Goal: Register for event/course

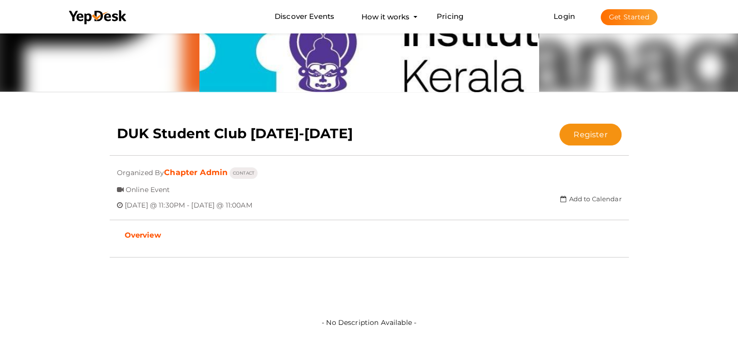
scroll to position [107, 0]
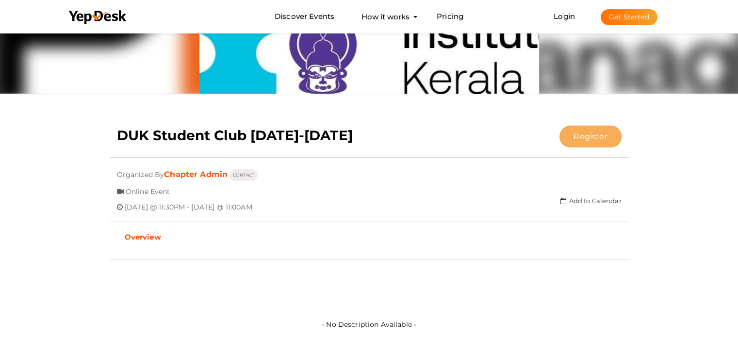
click at [586, 138] on button "Register" at bounding box center [591, 137] width 62 height 22
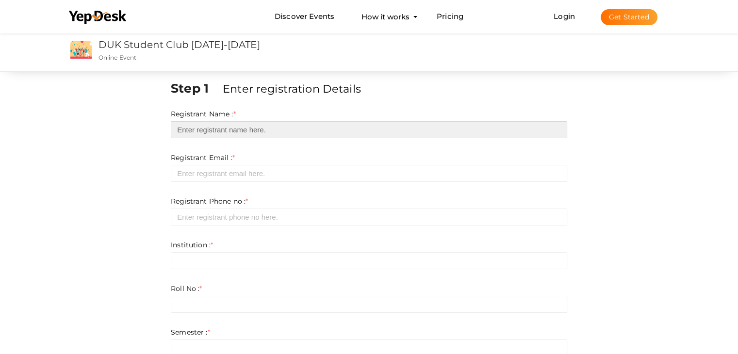
click at [247, 129] on input "text" at bounding box center [369, 129] width 397 height 17
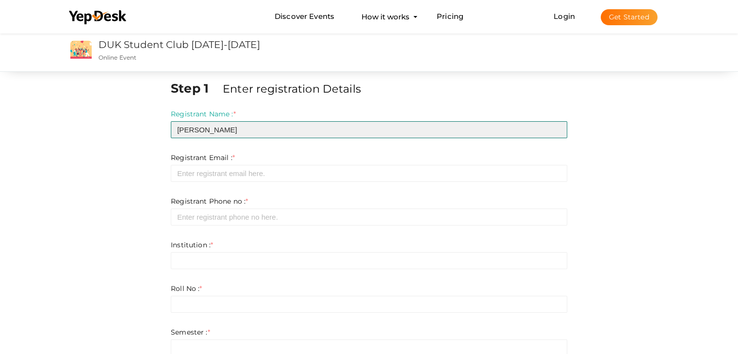
type input "[PERSON_NAME]"
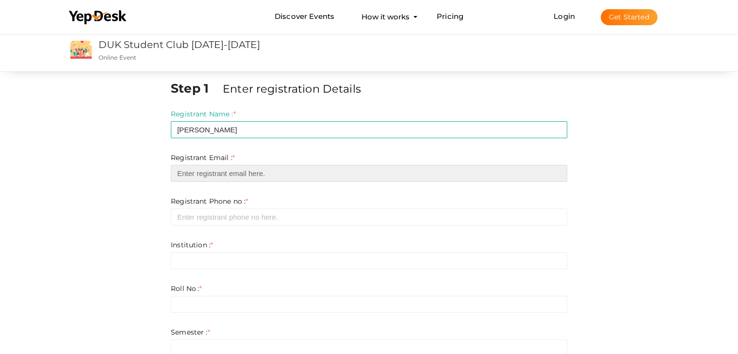
click at [239, 176] on input "email" at bounding box center [369, 173] width 397 height 17
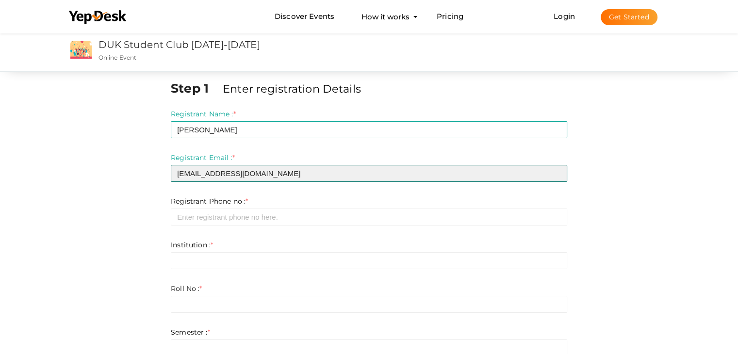
type input "[EMAIL_ADDRESS][DOMAIN_NAME]"
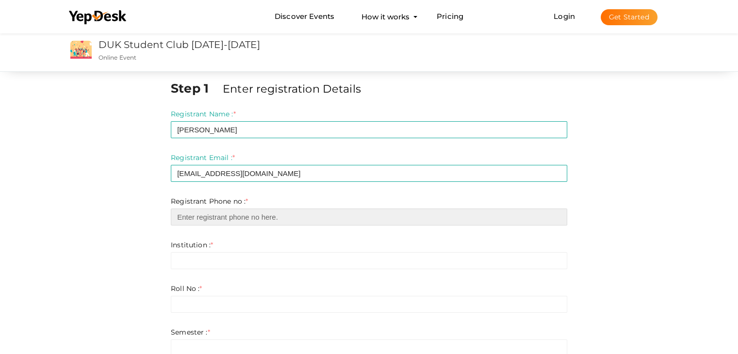
click at [223, 216] on input "number" at bounding box center [369, 217] width 397 height 17
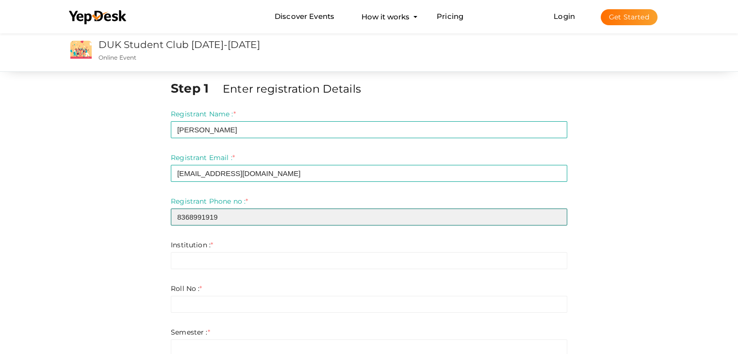
type input "8368991919"
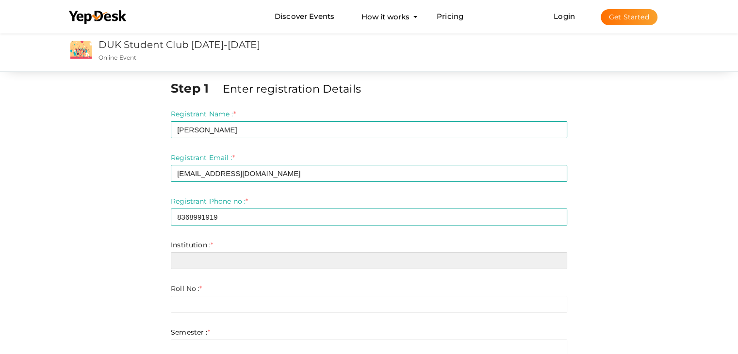
click at [202, 264] on input "text" at bounding box center [369, 260] width 397 height 17
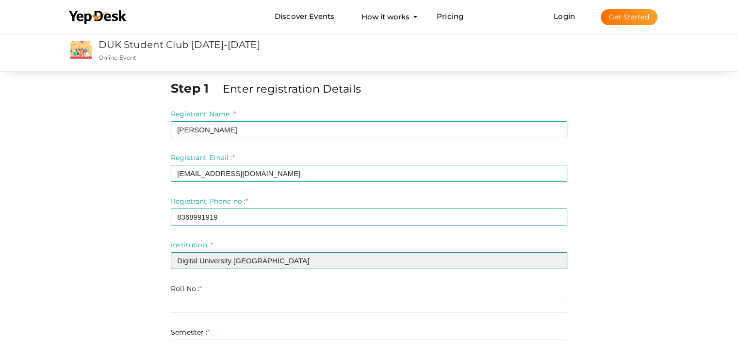
type input "Digital University [GEOGRAPHIC_DATA]"
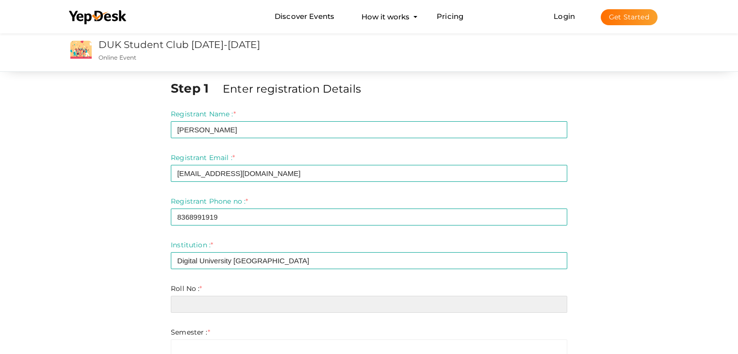
click at [200, 305] on input "text" at bounding box center [369, 304] width 397 height 17
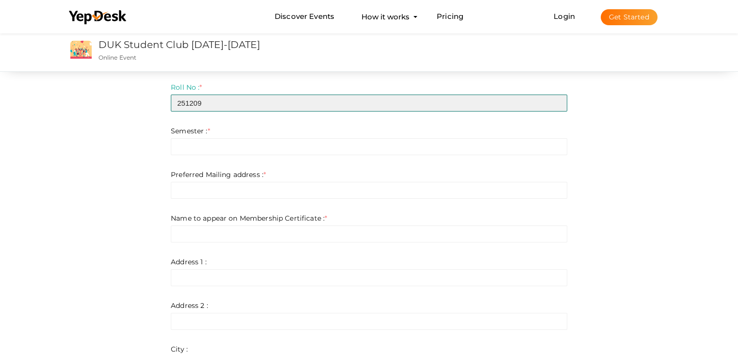
scroll to position [204, 0]
type input "251209"
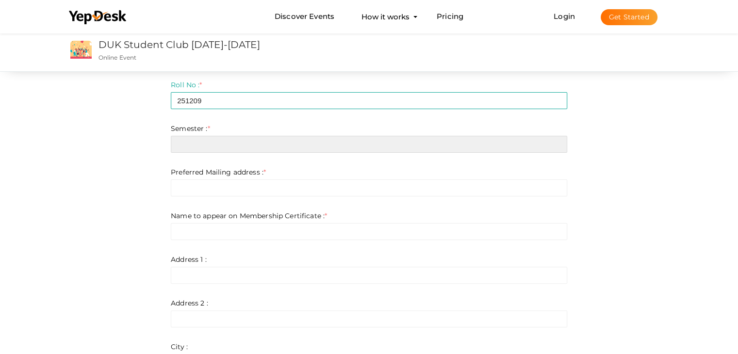
click at [208, 147] on input "text" at bounding box center [369, 144] width 397 height 17
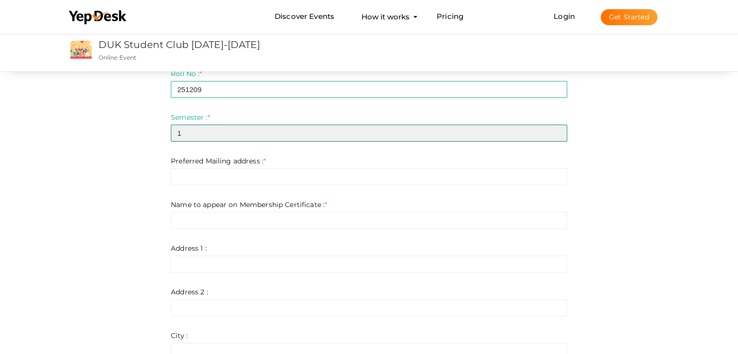
scroll to position [218, 0]
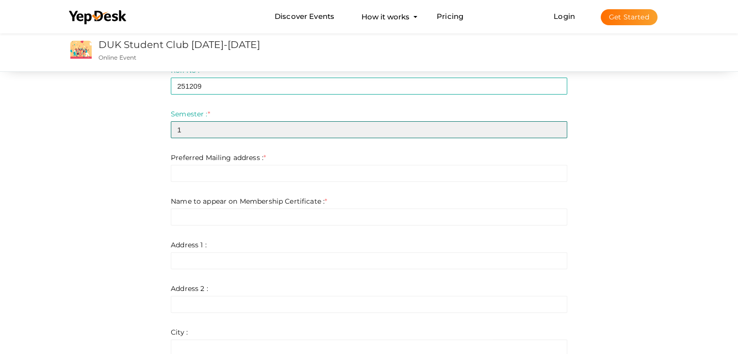
type input "1"
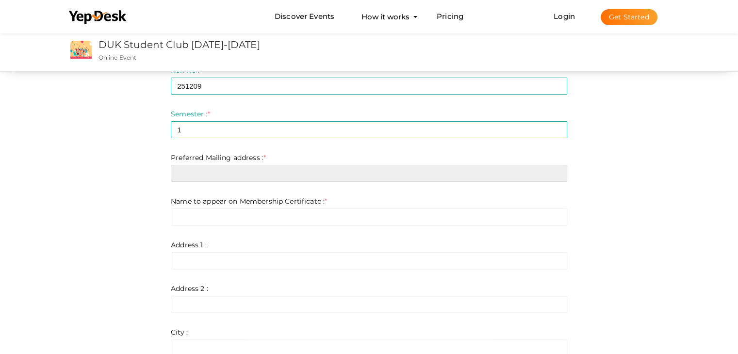
click at [266, 171] on input "text" at bounding box center [369, 173] width 397 height 17
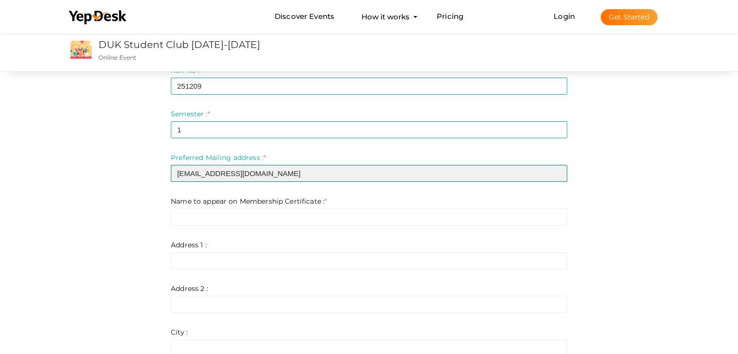
type input "[EMAIL_ADDRESS][DOMAIN_NAME]"
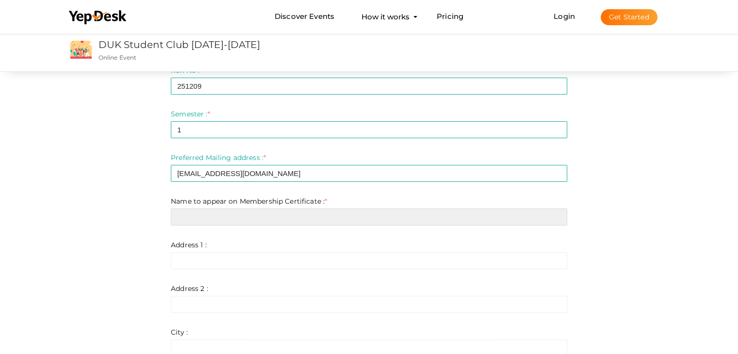
click at [233, 215] on input "text" at bounding box center [369, 217] width 397 height 17
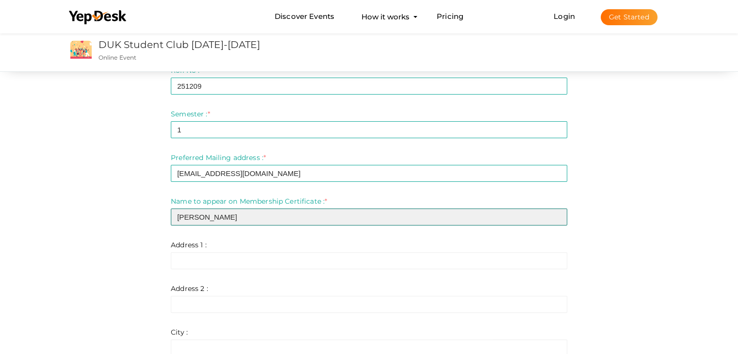
type input "[PERSON_NAME]"
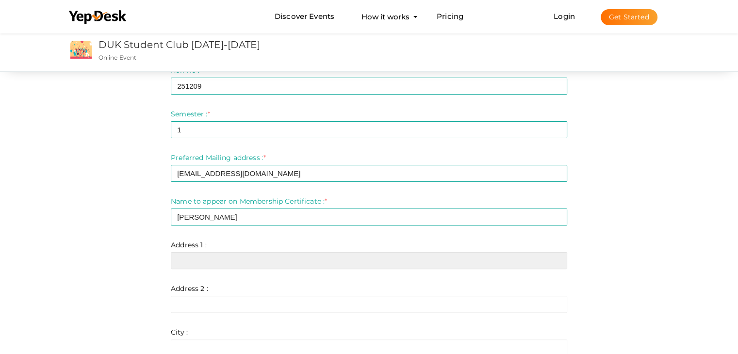
click at [207, 262] on input "text" at bounding box center [369, 260] width 397 height 17
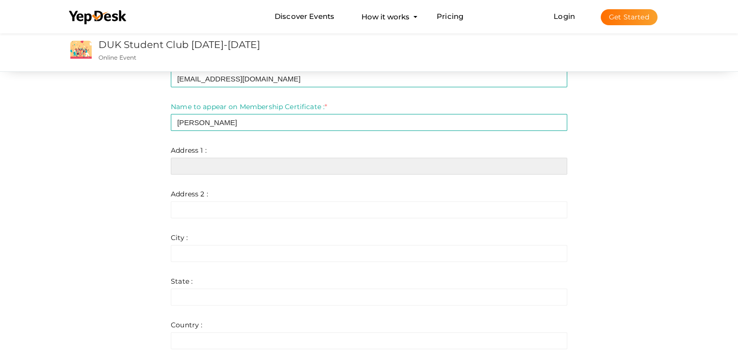
scroll to position [317, 0]
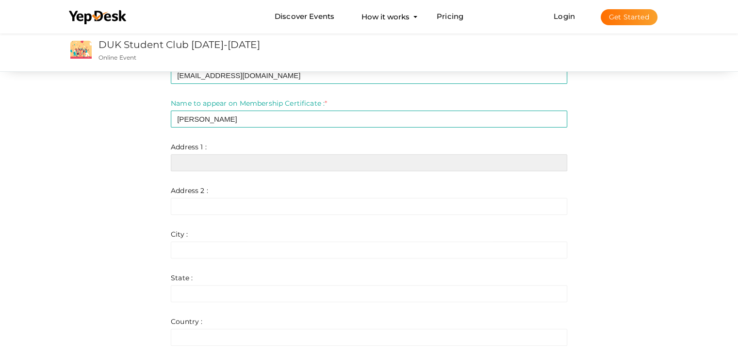
click at [289, 164] on input "text" at bounding box center [369, 162] width 397 height 17
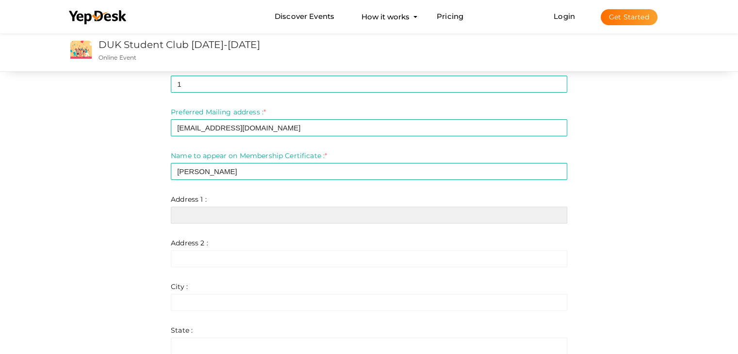
scroll to position [264, 0]
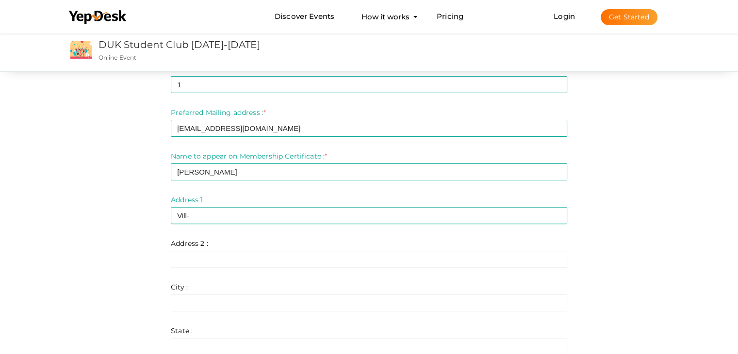
click at [674, 134] on div "Step 1 Enter registration Details Registrant Name : * [PERSON_NAME] Required. I…" at bounding box center [369, 191] width 631 height 751
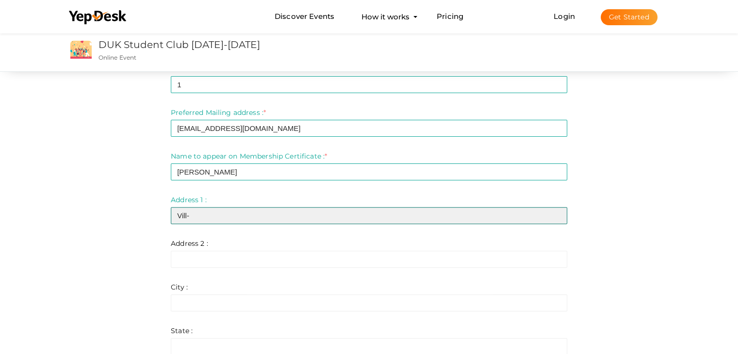
click at [192, 215] on input "Vill-" at bounding box center [369, 215] width 397 height 17
type input "Vill-Nagsar [PERSON_NAME]"
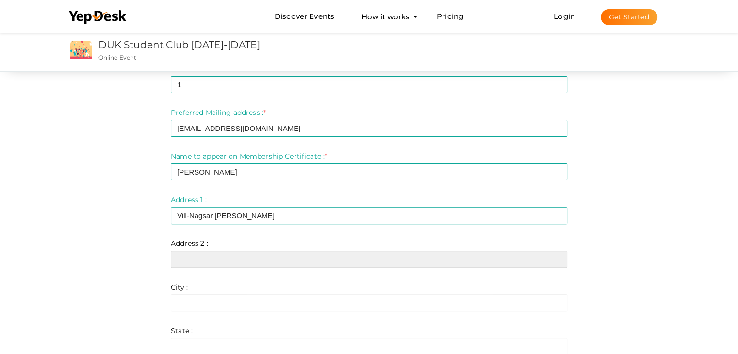
click at [221, 258] on input "text" at bounding box center [369, 259] width 397 height 17
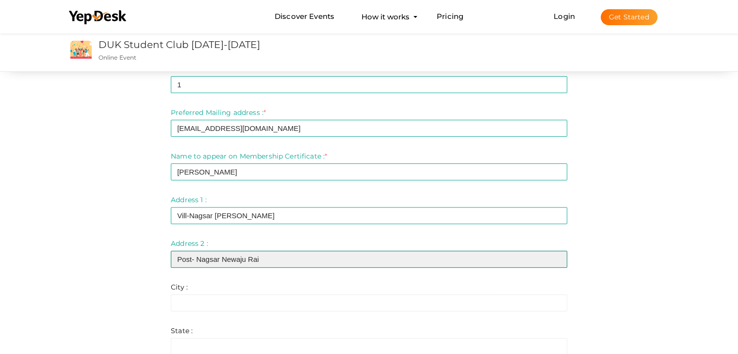
type input "Post- Nagsar Newaju Rai"
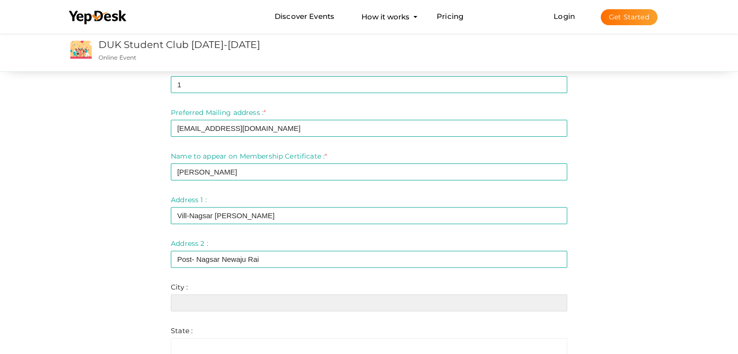
click at [204, 302] on input "text" at bounding box center [369, 303] width 397 height 17
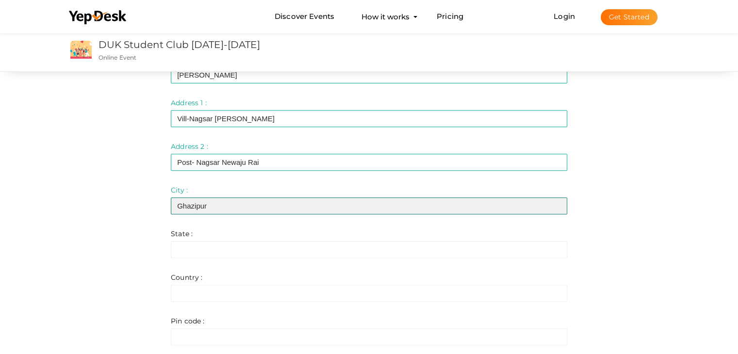
scroll to position [369, 0]
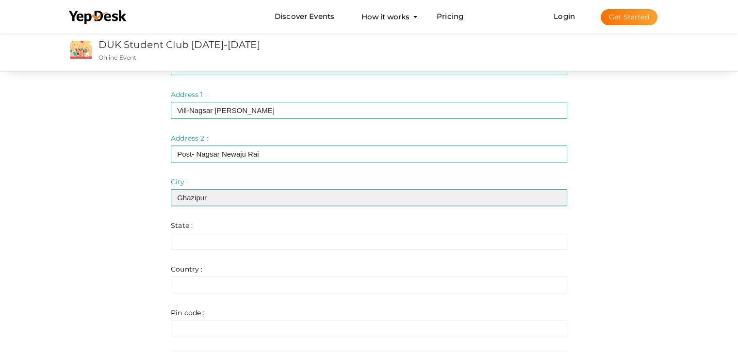
type input "Ghazipur"
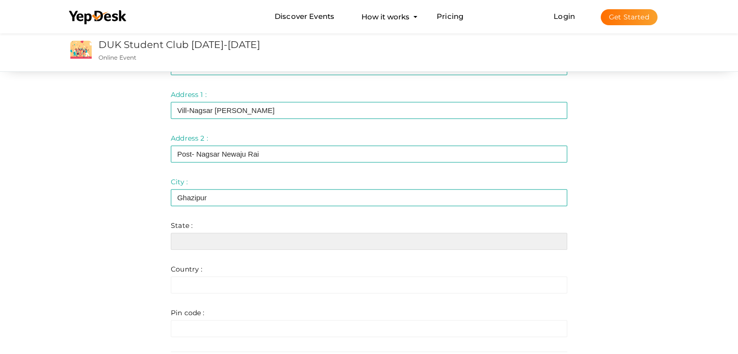
click at [231, 237] on input "text" at bounding box center [369, 241] width 397 height 17
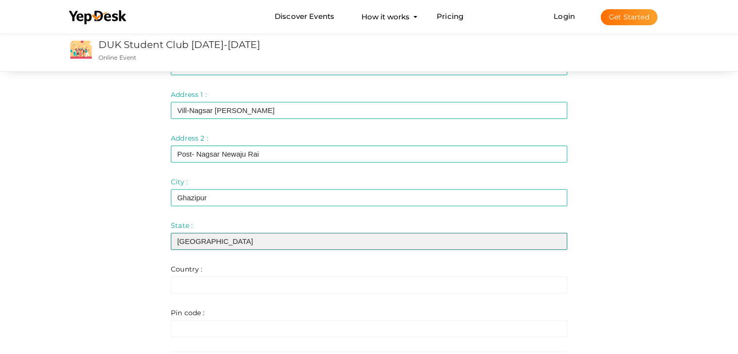
type input "[GEOGRAPHIC_DATA]"
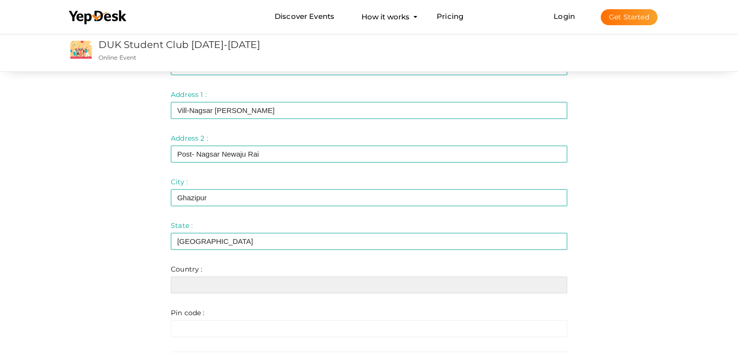
click at [201, 286] on input "text" at bounding box center [369, 285] width 397 height 17
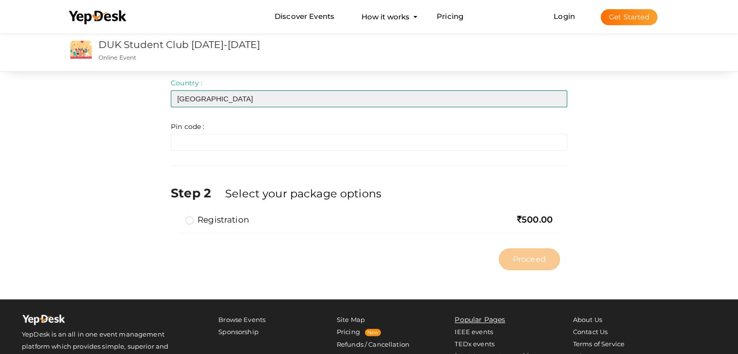
scroll to position [559, 0]
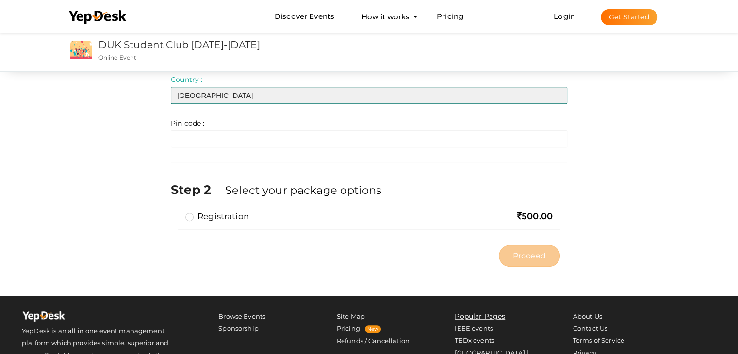
type input "[GEOGRAPHIC_DATA]"
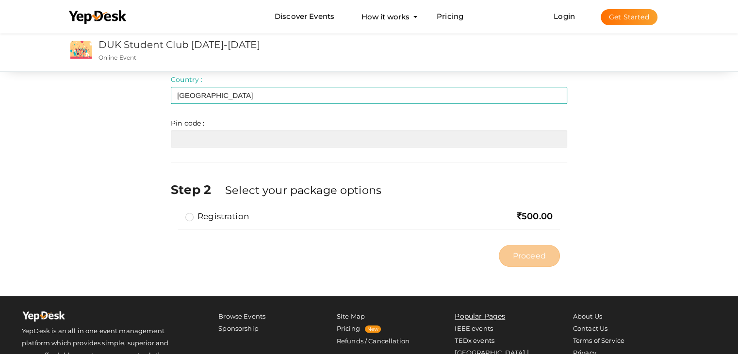
click at [270, 142] on input "text" at bounding box center [369, 139] width 397 height 17
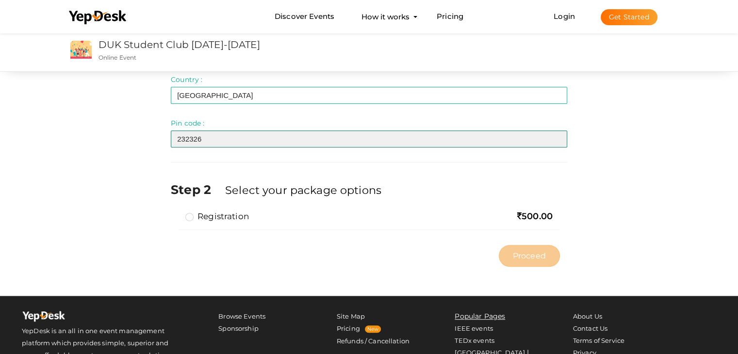
type input "232326"
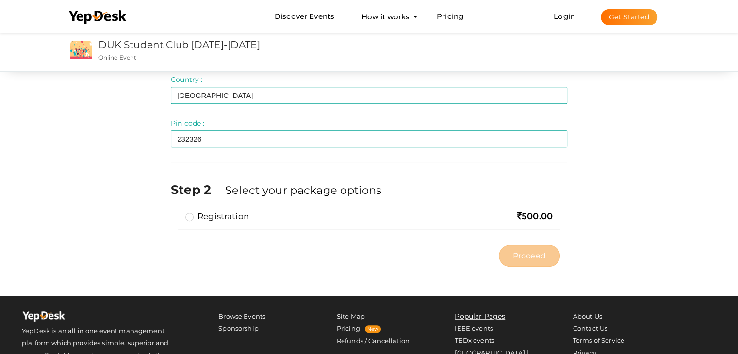
click at [187, 215] on label "Registration" at bounding box center [217, 217] width 64 height 12
click at [176, 213] on input "Registration" at bounding box center [176, 213] width 0 height 0
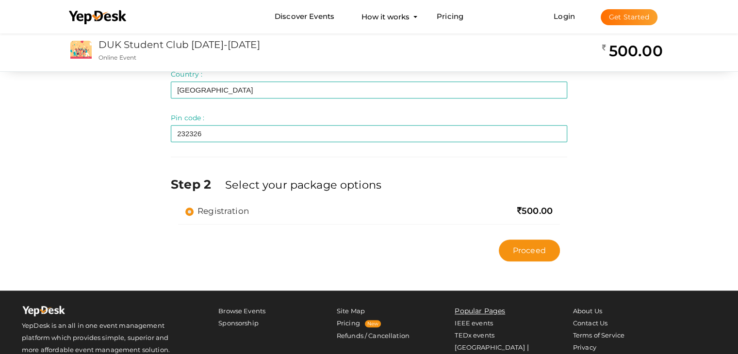
scroll to position [565, 0]
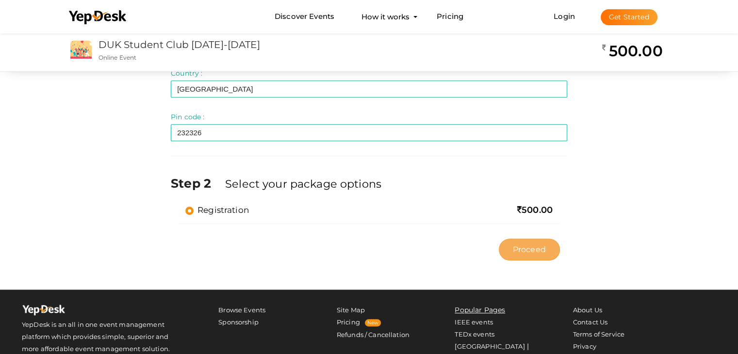
click at [541, 251] on span "Proceed" at bounding box center [529, 249] width 33 height 11
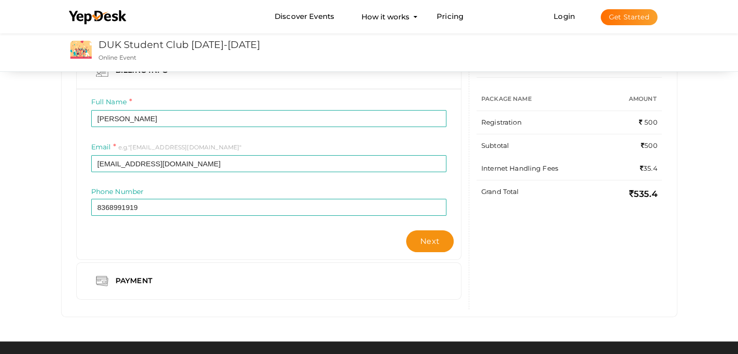
scroll to position [105, 0]
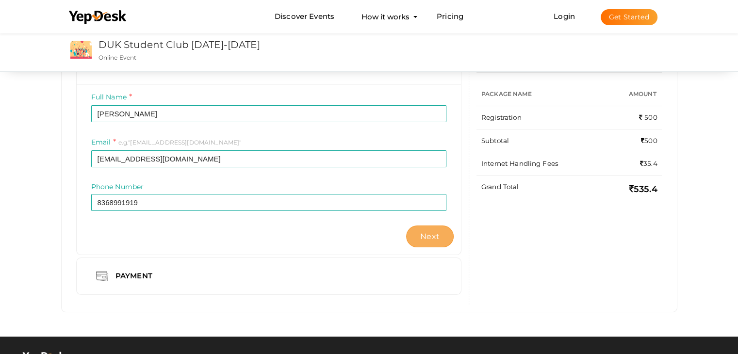
click at [433, 237] on span "Next" at bounding box center [429, 236] width 19 height 9
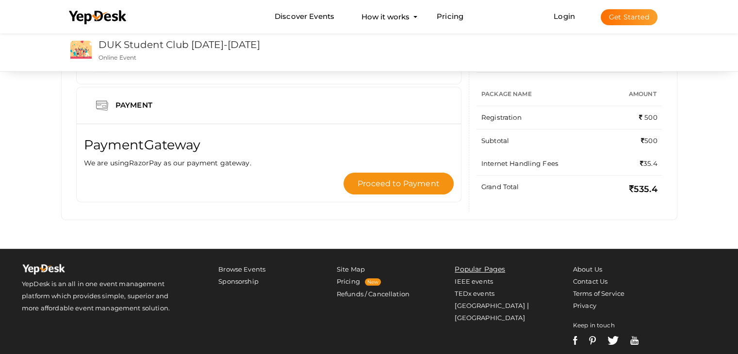
scroll to position [0, 0]
